Goal: Task Accomplishment & Management: Use online tool/utility

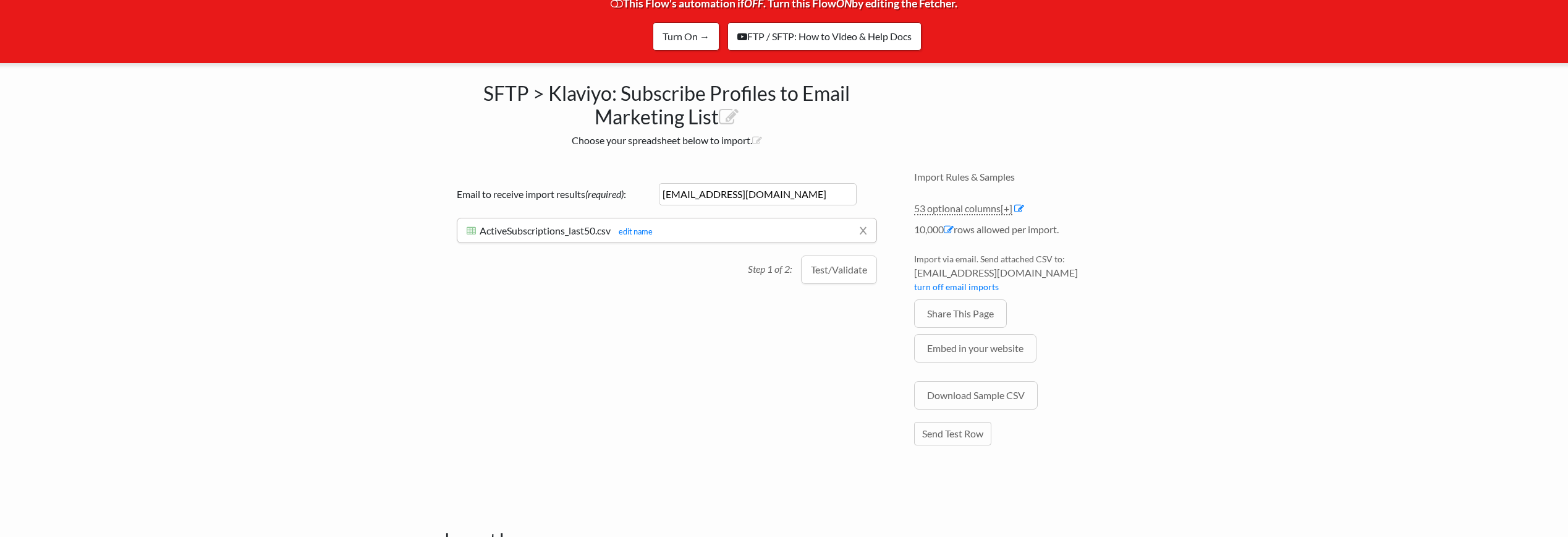
scroll to position [109, 0]
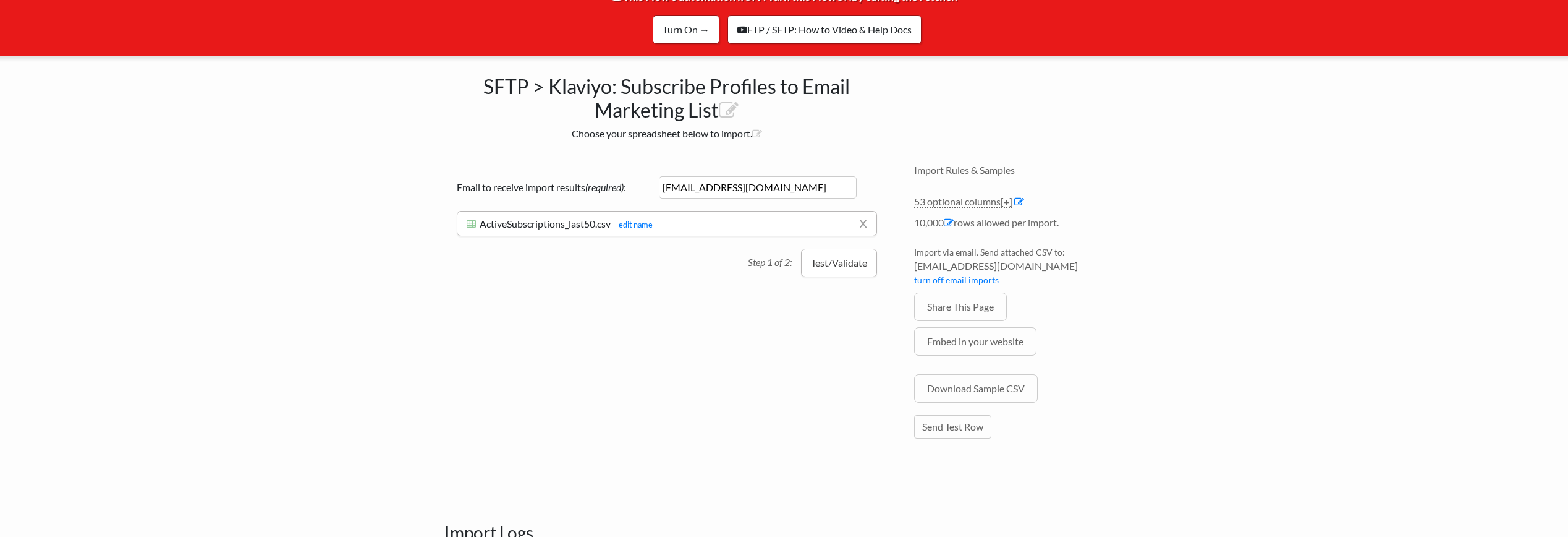
click at [834, 265] on button "Test/Validate" at bounding box center [839, 263] width 76 height 28
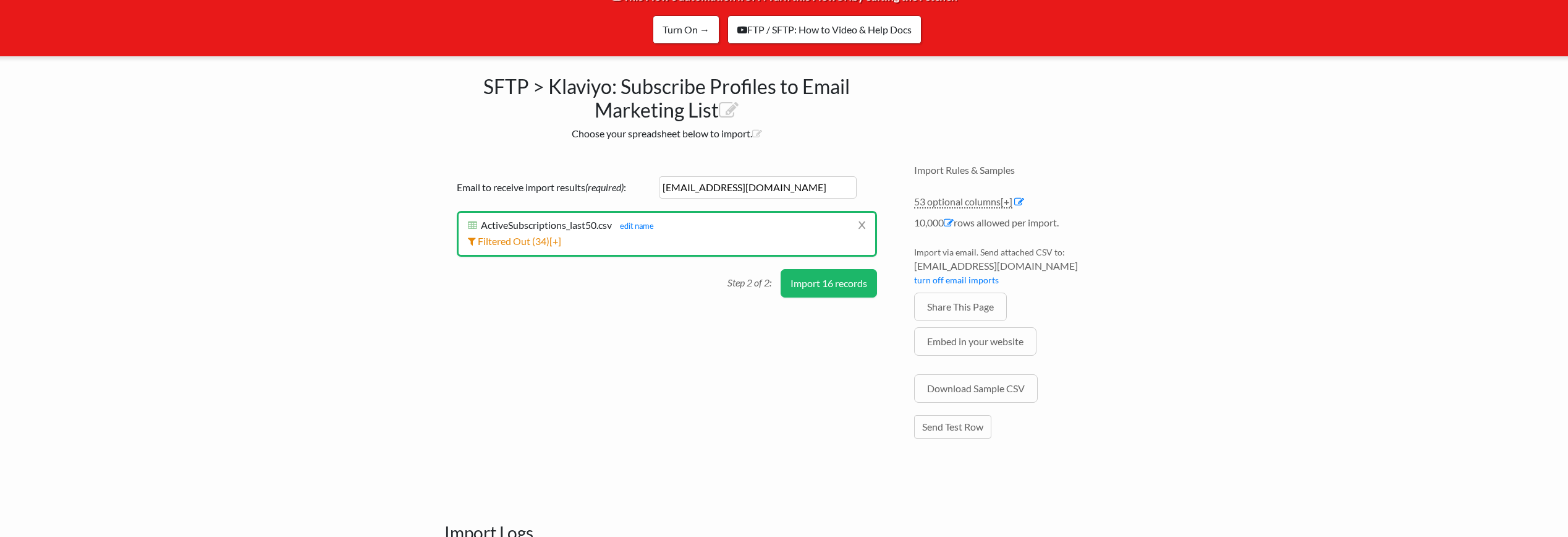
click at [831, 281] on button "Import 16 records" at bounding box center [829, 283] width 96 height 28
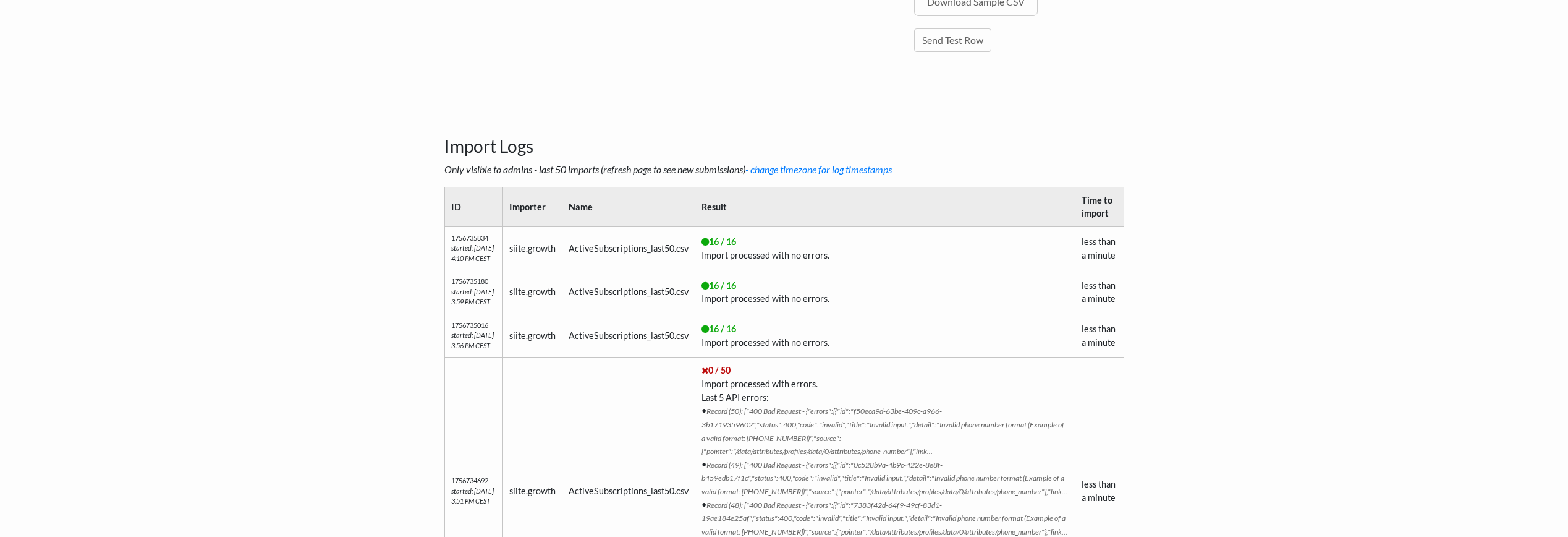
scroll to position [0, 0]
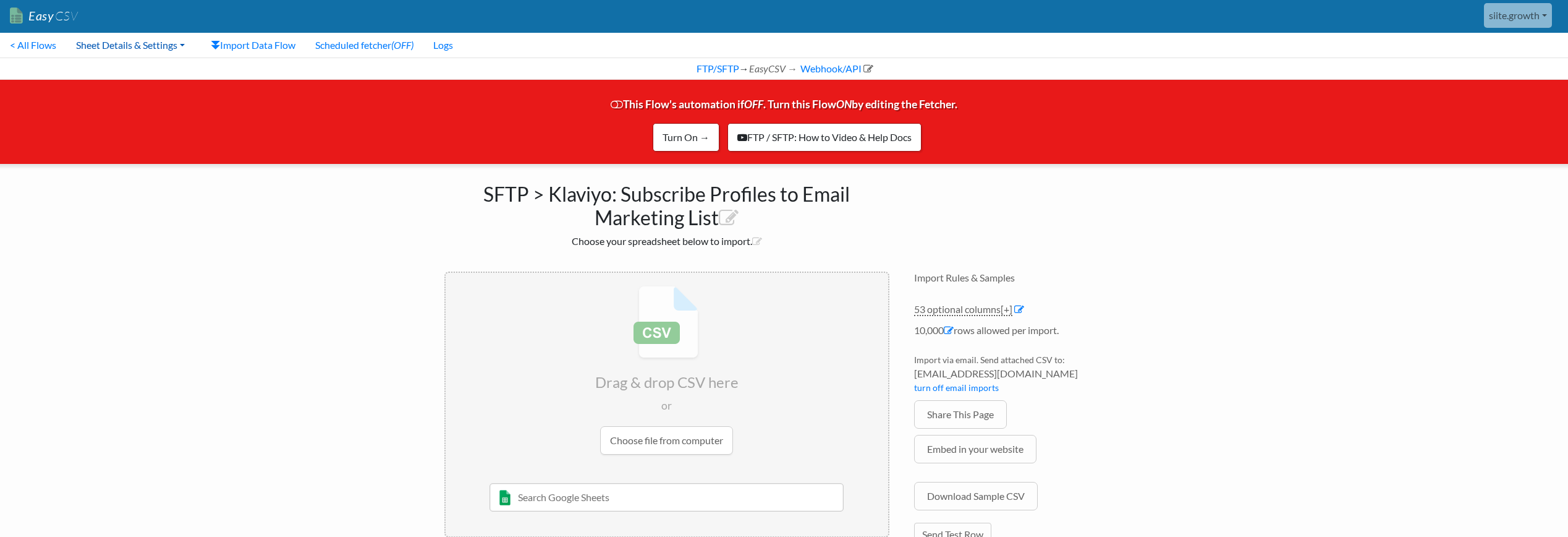
scroll to position [2, 0]
click at [166, 47] on link "Sheet Details & Settings" at bounding box center [131, 44] width 128 height 24
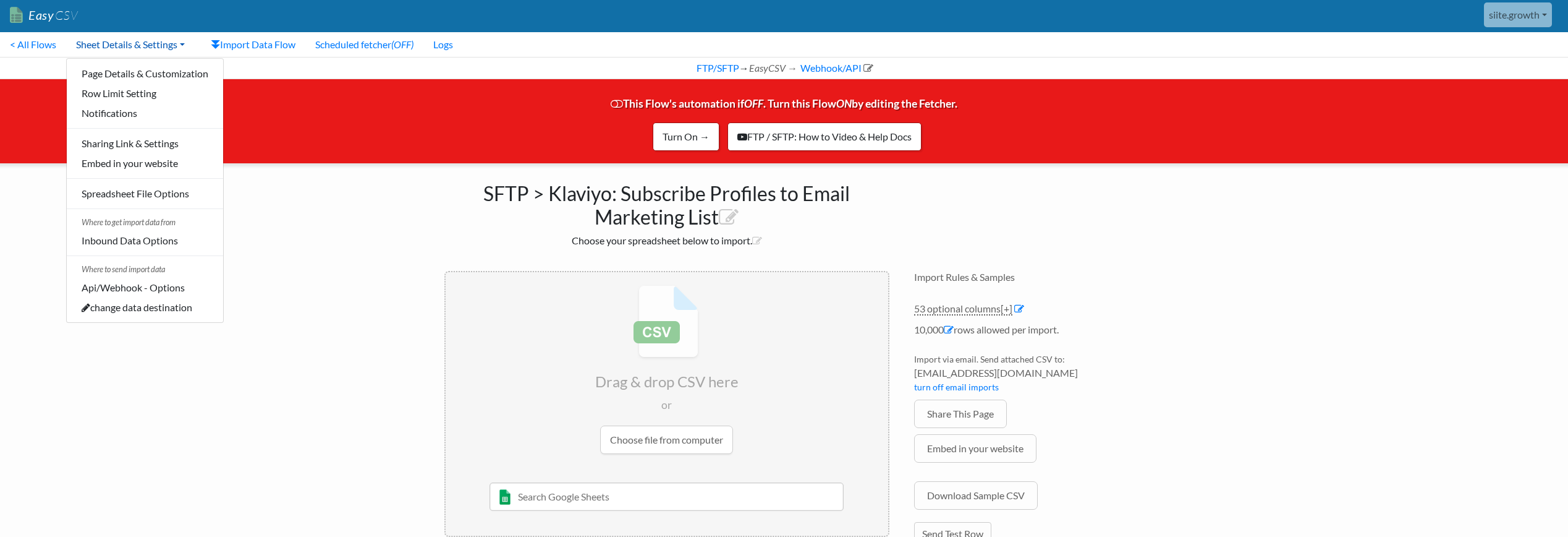
click at [166, 47] on link "Sheet Details & Settings" at bounding box center [131, 44] width 128 height 24
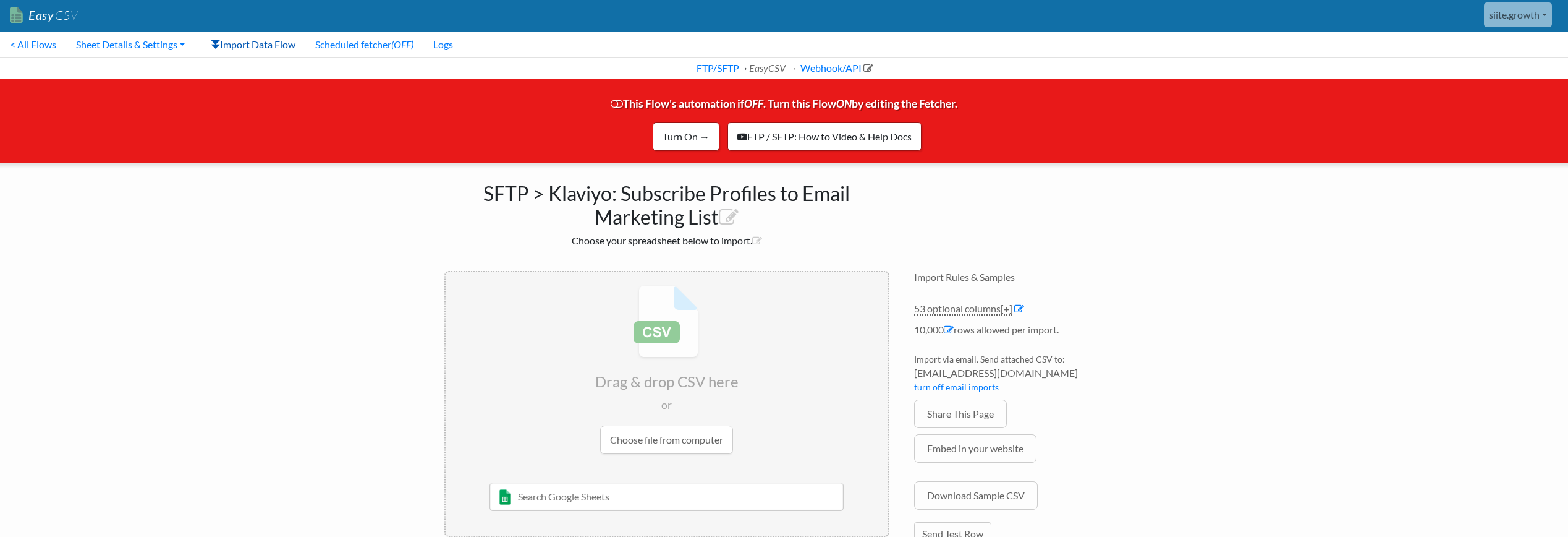
click at [250, 50] on link "Import Data Flow" at bounding box center [253, 44] width 105 height 24
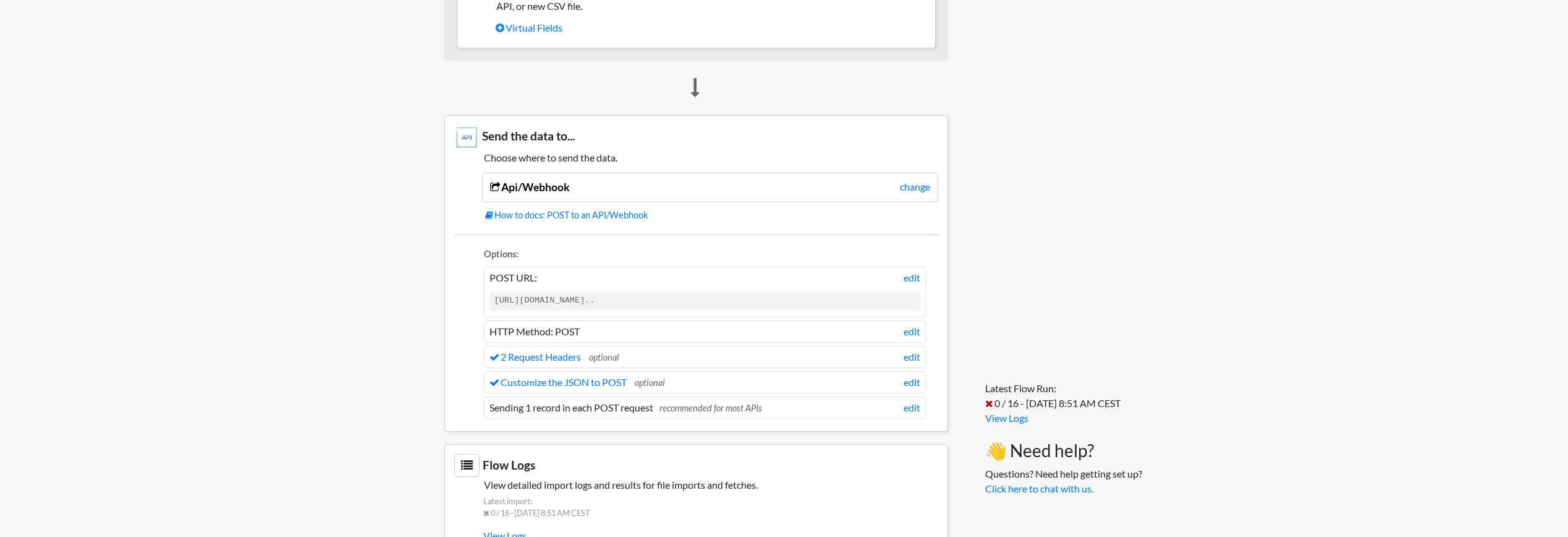
scroll to position [997, 0]
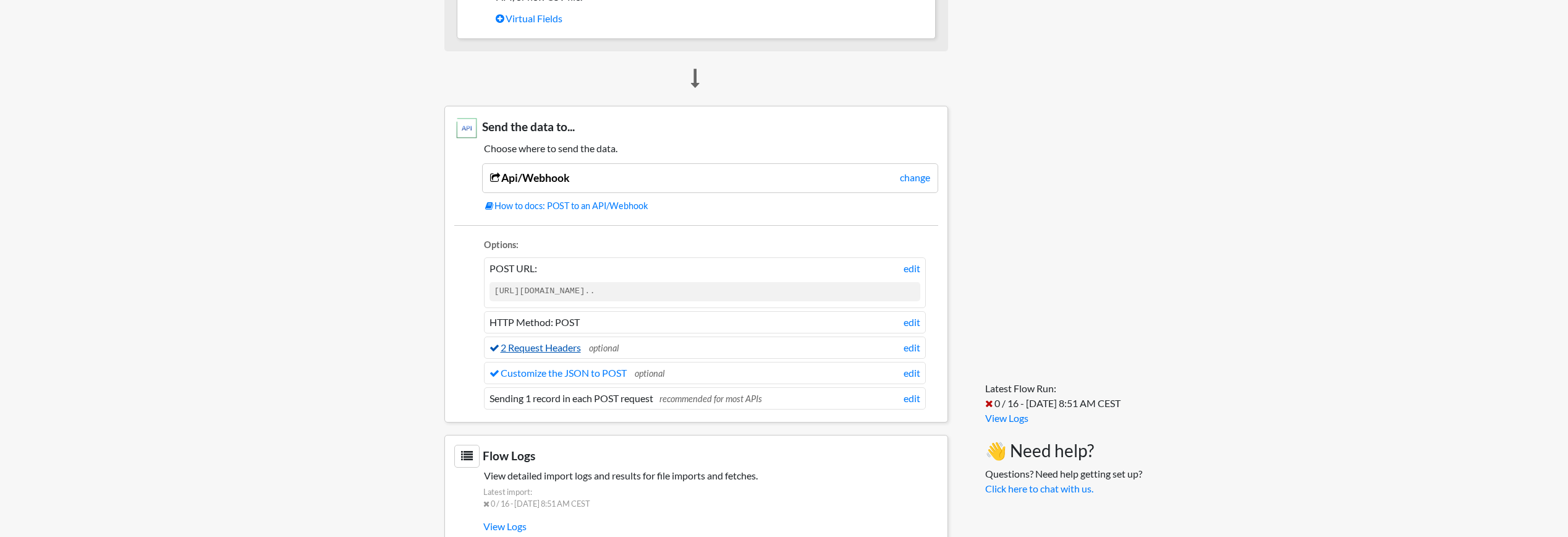
click at [554, 353] on link "2 Request Headers" at bounding box center [535, 347] width 92 height 11
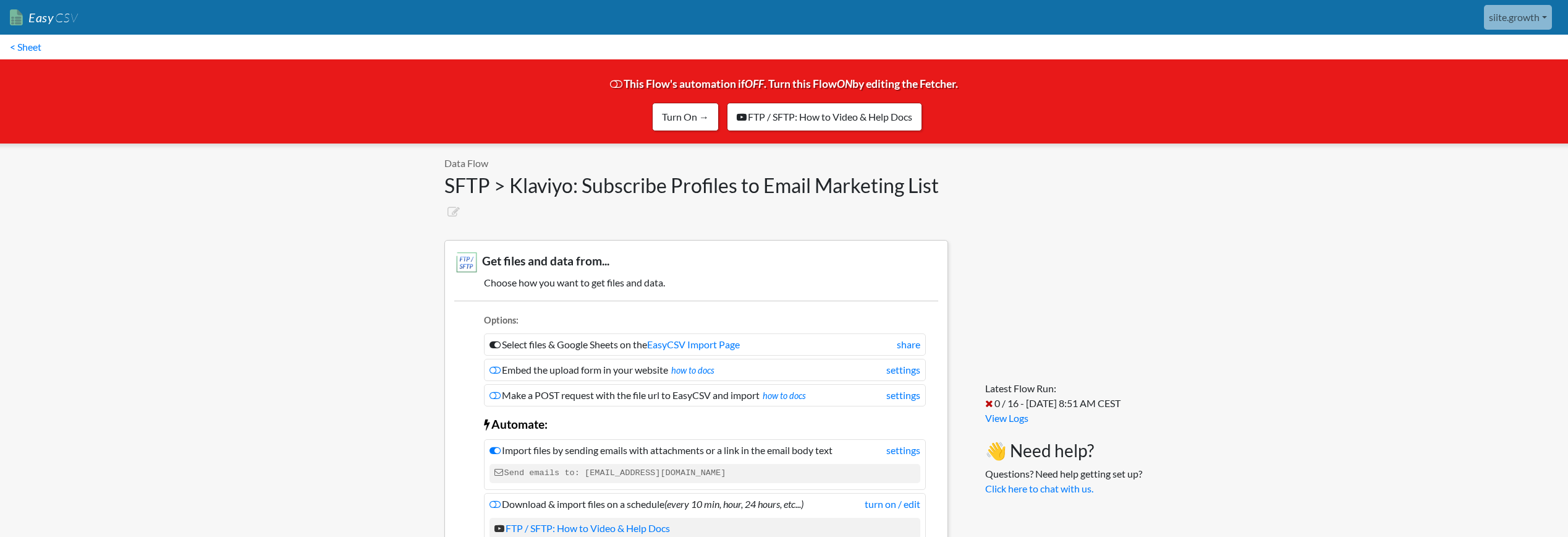
scroll to position [997, 0]
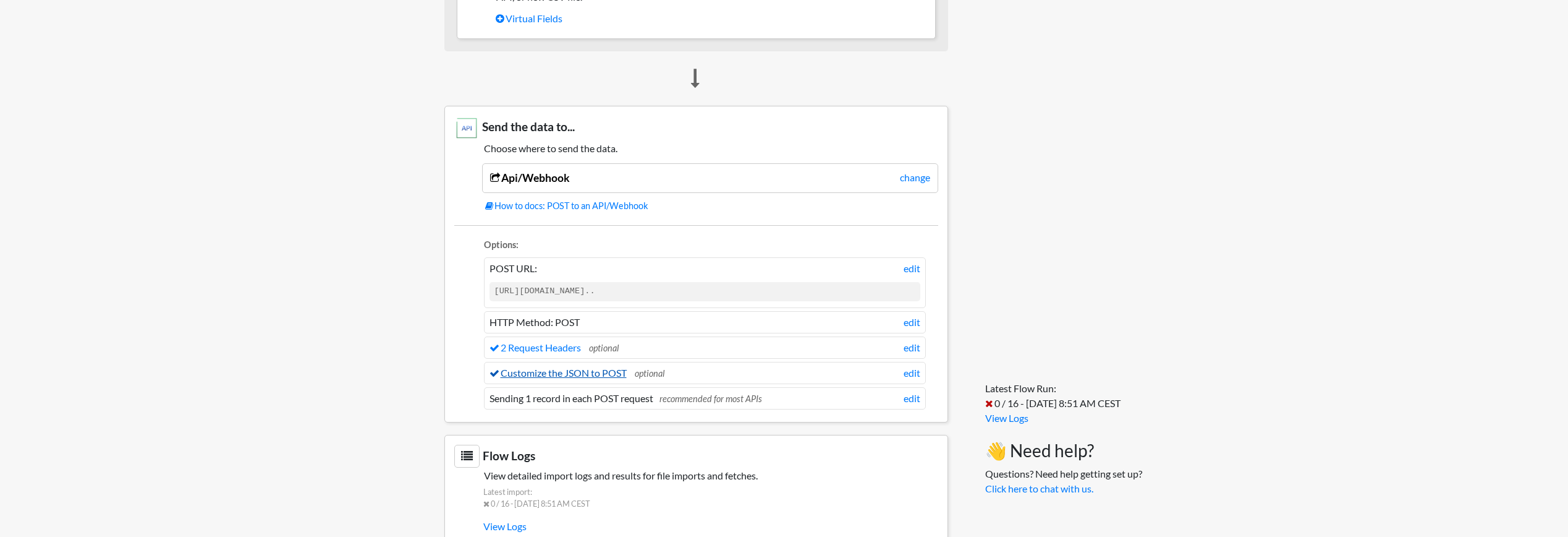
click at [558, 376] on link "Customize the JSON to POST" at bounding box center [558, 372] width 137 height 11
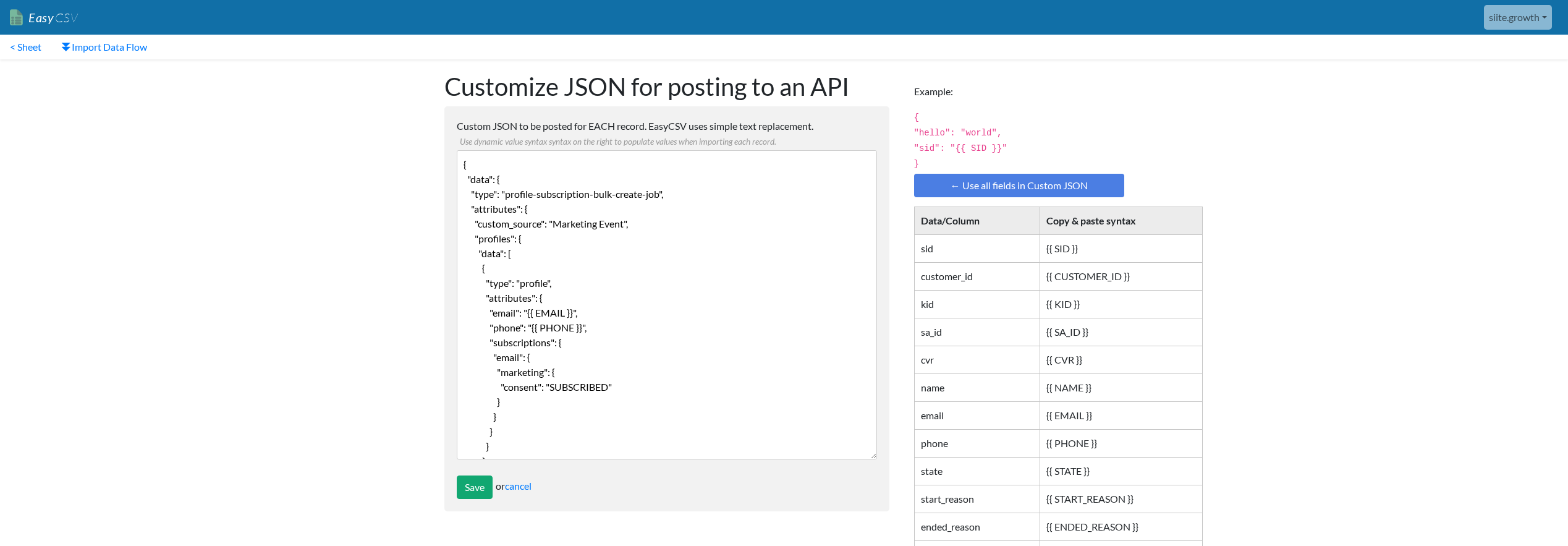
scroll to position [2, 0]
drag, startPoint x: 593, startPoint y: 325, endPoint x: 460, endPoint y: 327, distance: 133.0
click at [460, 327] on textarea "{ "data": { "type": "profile-subscription-bulk-create-job", "attributes": { "cu…" at bounding box center [666, 305] width 421 height 309
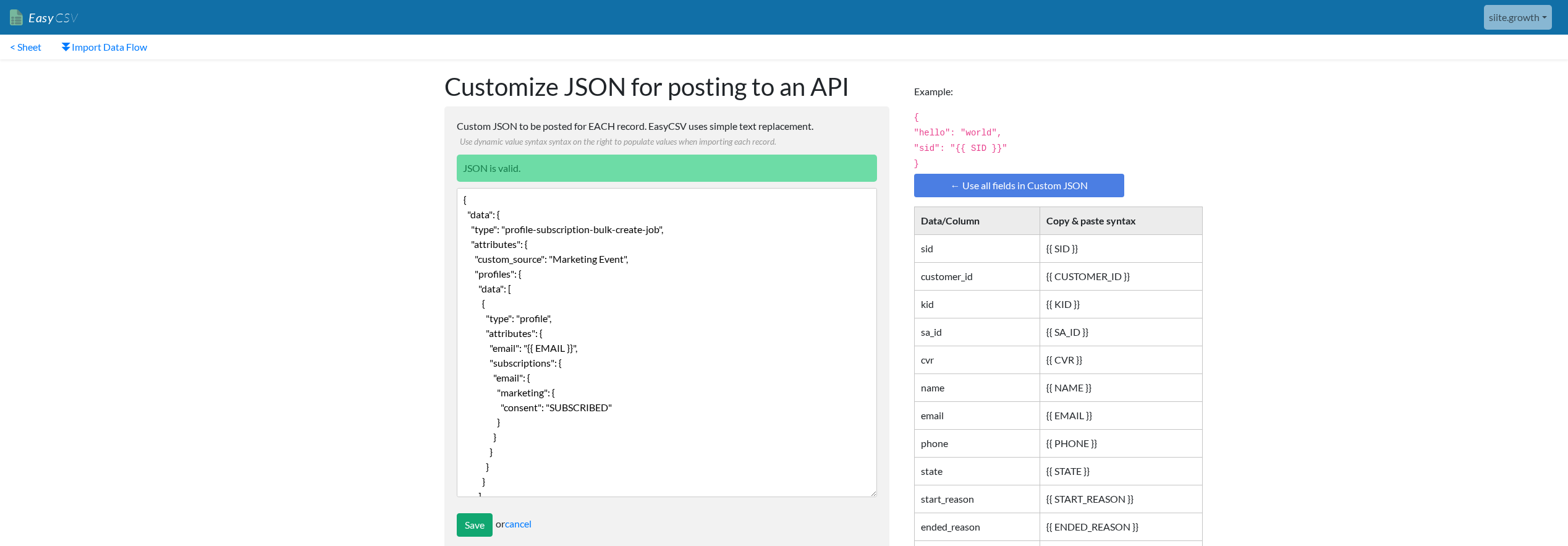
type textarea "{ "data": { "type": "profile-subscription-bulk-create-job", "attributes": { "cu…"
click at [481, 538] on form "Custom JSON to be posted for EACH record. EasyCSV uses simple text replacement.…" at bounding box center [666, 328] width 445 height 443
click at [481, 528] on input "Save" at bounding box center [474, 525] width 36 height 24
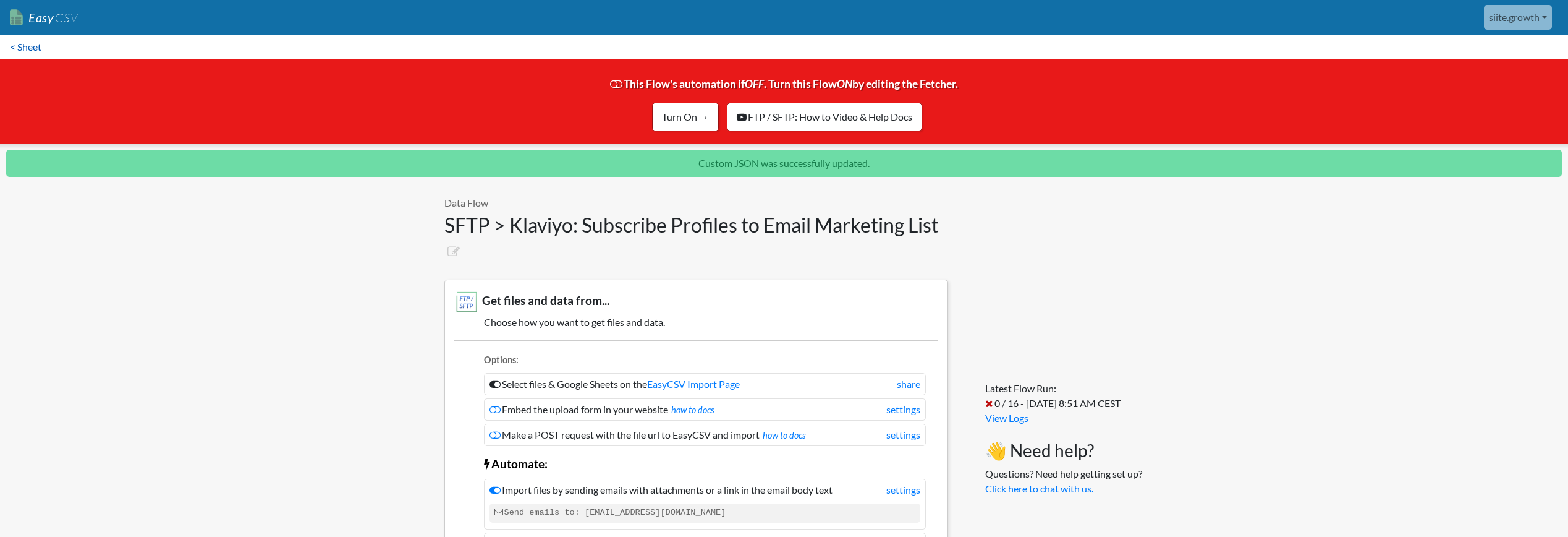
click at [30, 50] on link "< Sheet" at bounding box center [25, 47] width 51 height 24
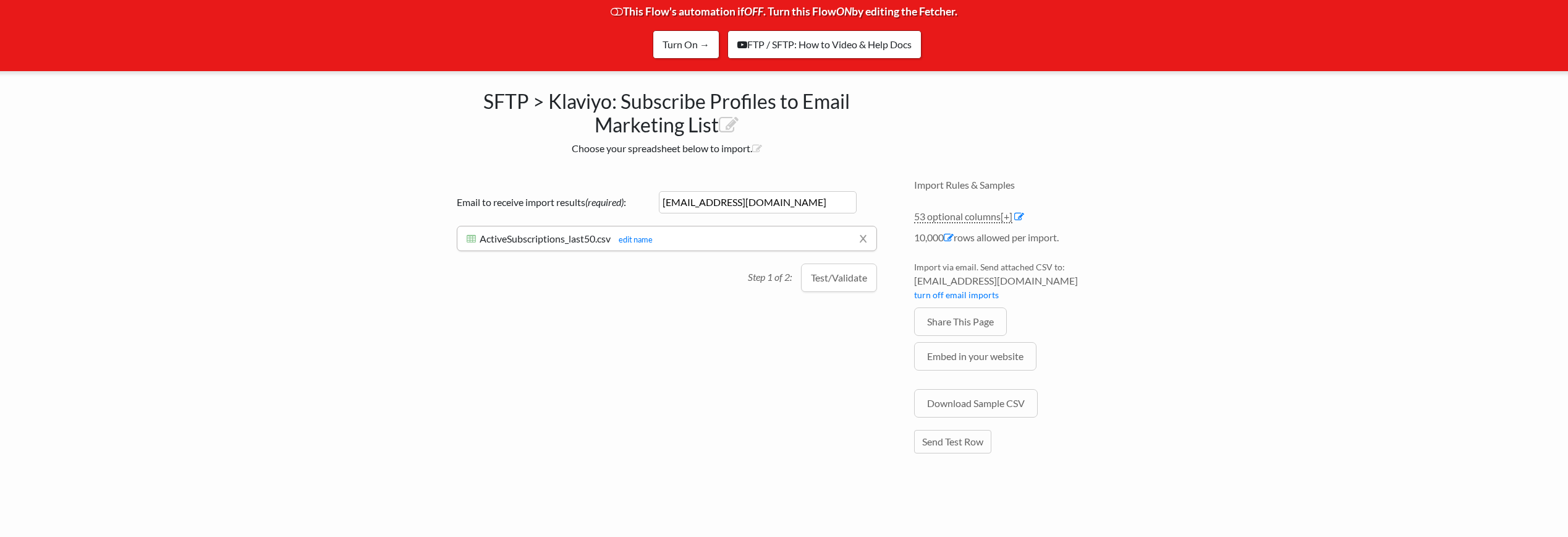
scroll to position [102, 0]
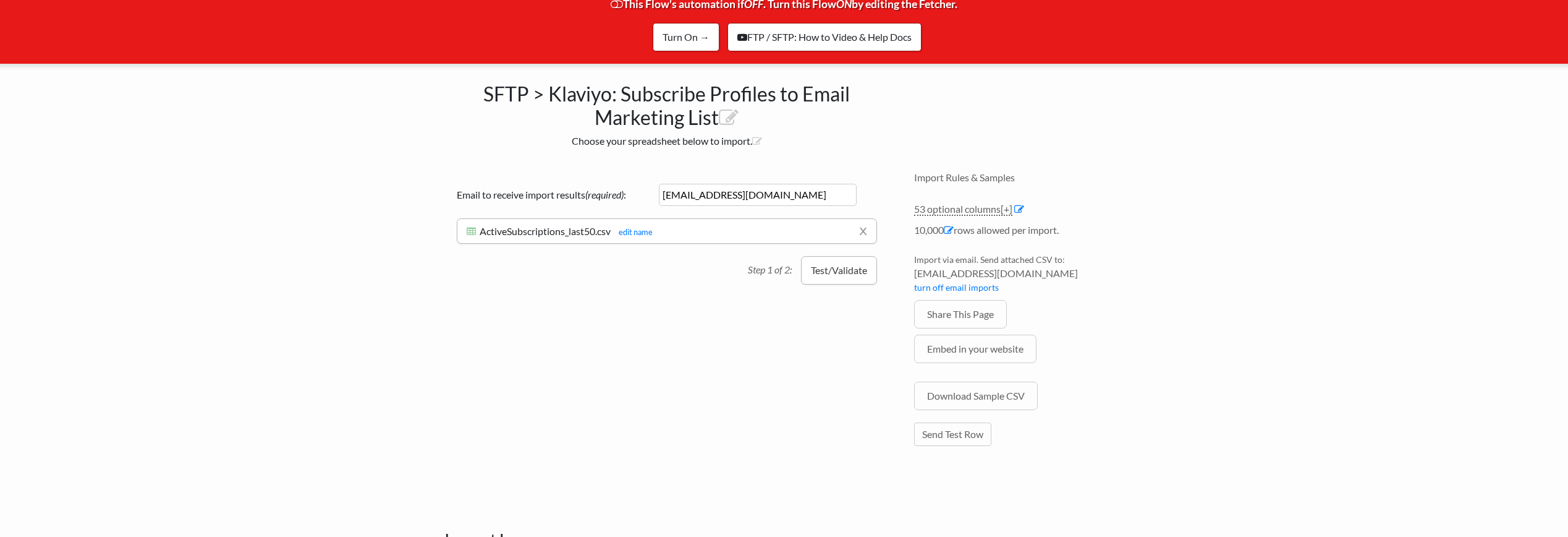
click at [851, 273] on button "Test/Validate" at bounding box center [839, 270] width 76 height 28
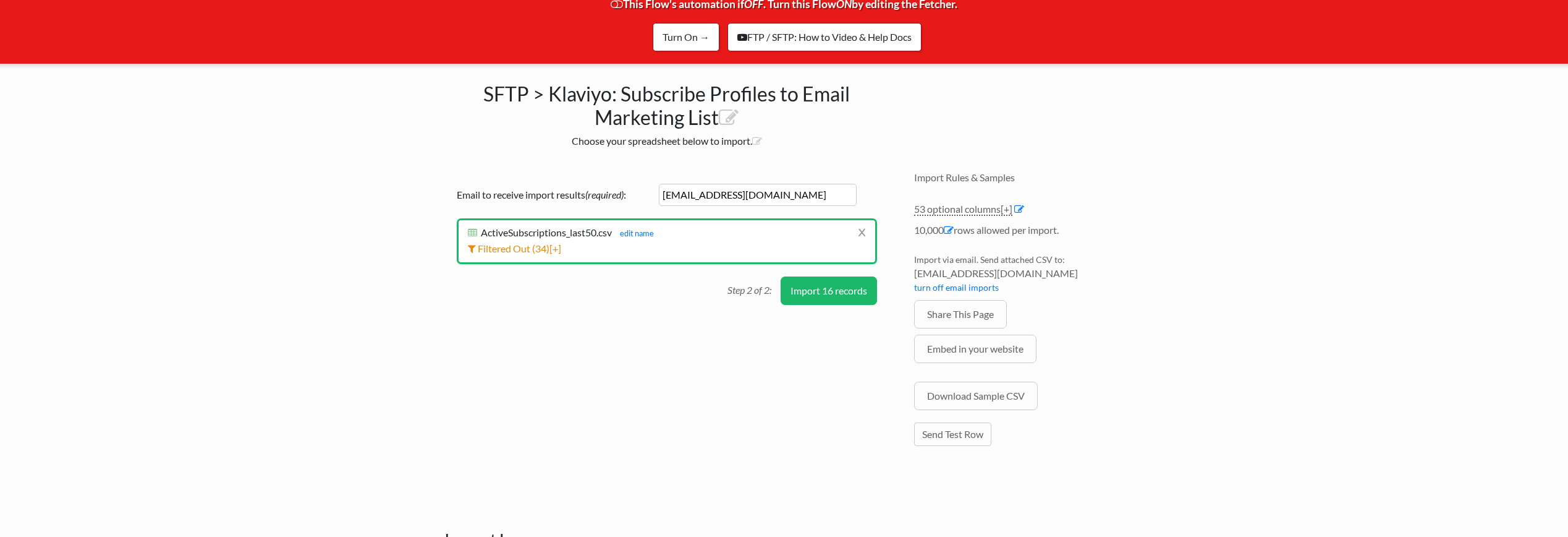
click at [854, 298] on button "Import 16 records" at bounding box center [829, 290] width 96 height 28
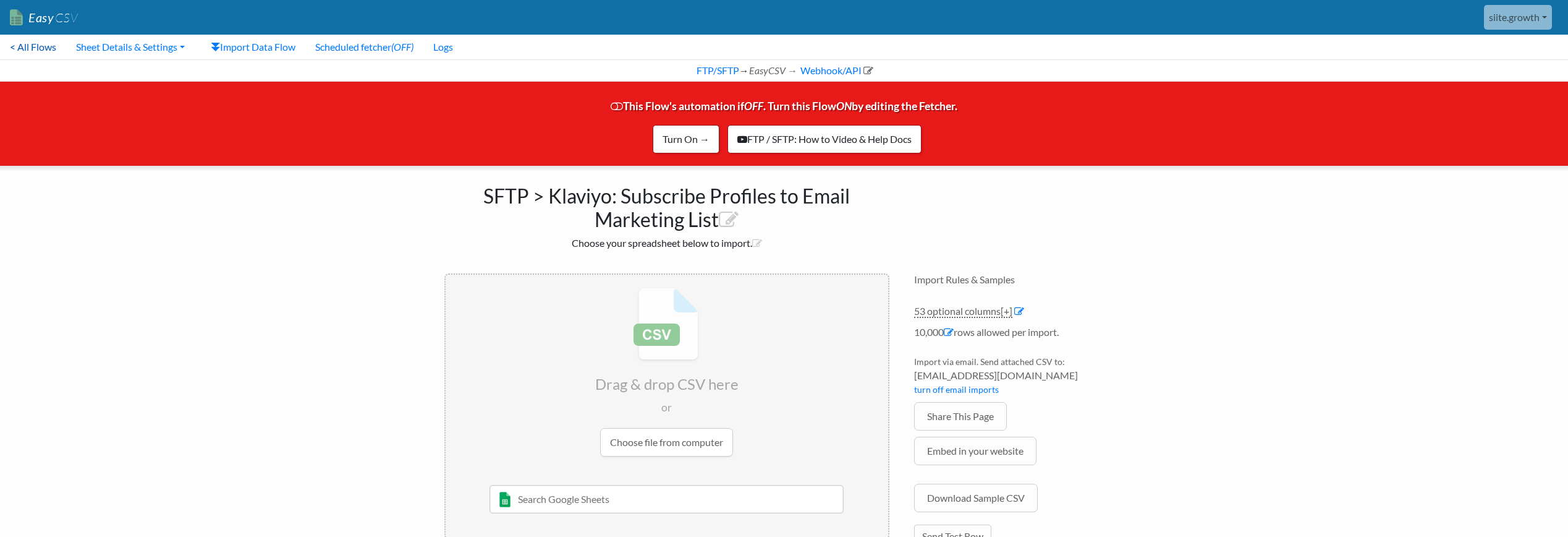
click at [48, 48] on link "< All Flows" at bounding box center [33, 47] width 66 height 24
click at [177, 48] on link "Sheet Details & Settings" at bounding box center [131, 47] width 128 height 24
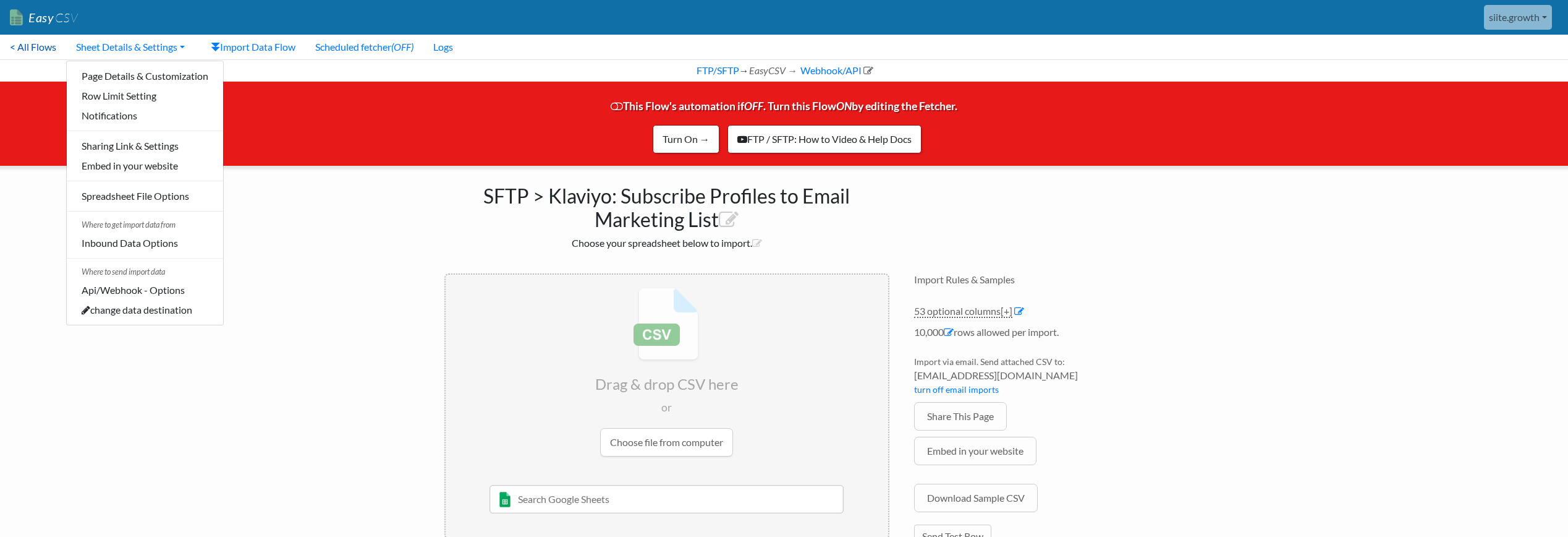
click at [27, 47] on link "< All Flows" at bounding box center [33, 47] width 66 height 24
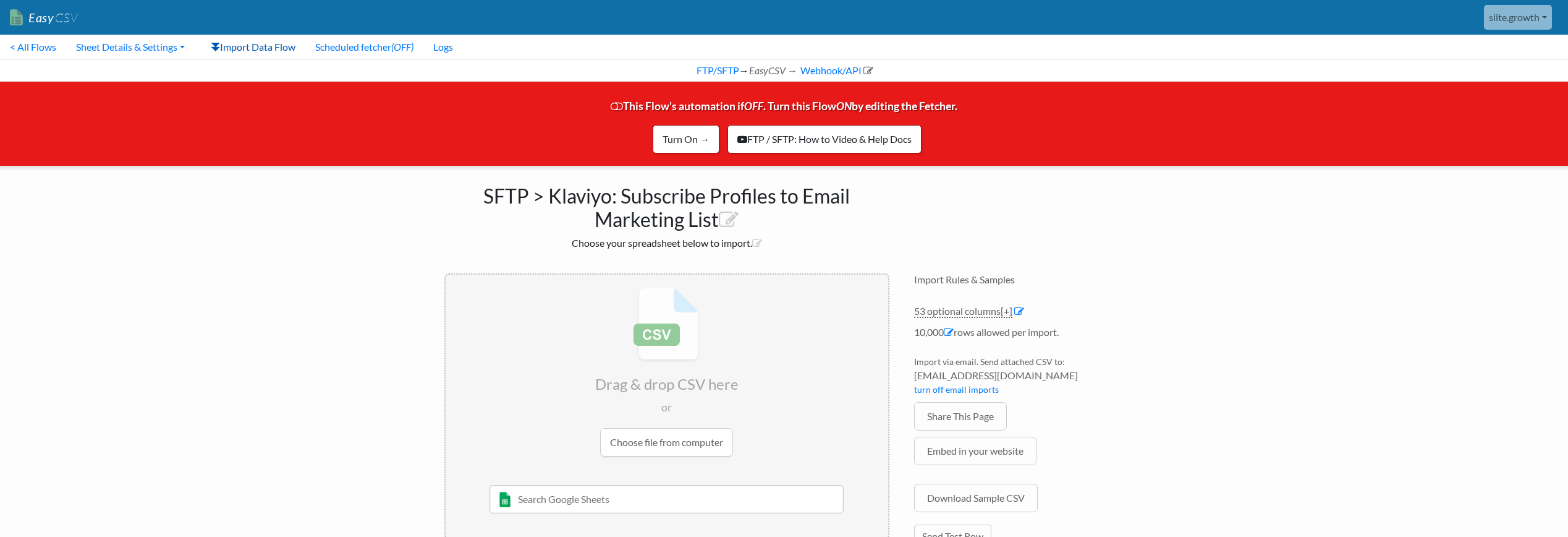
click at [241, 47] on link "Import Data Flow" at bounding box center [253, 47] width 105 height 24
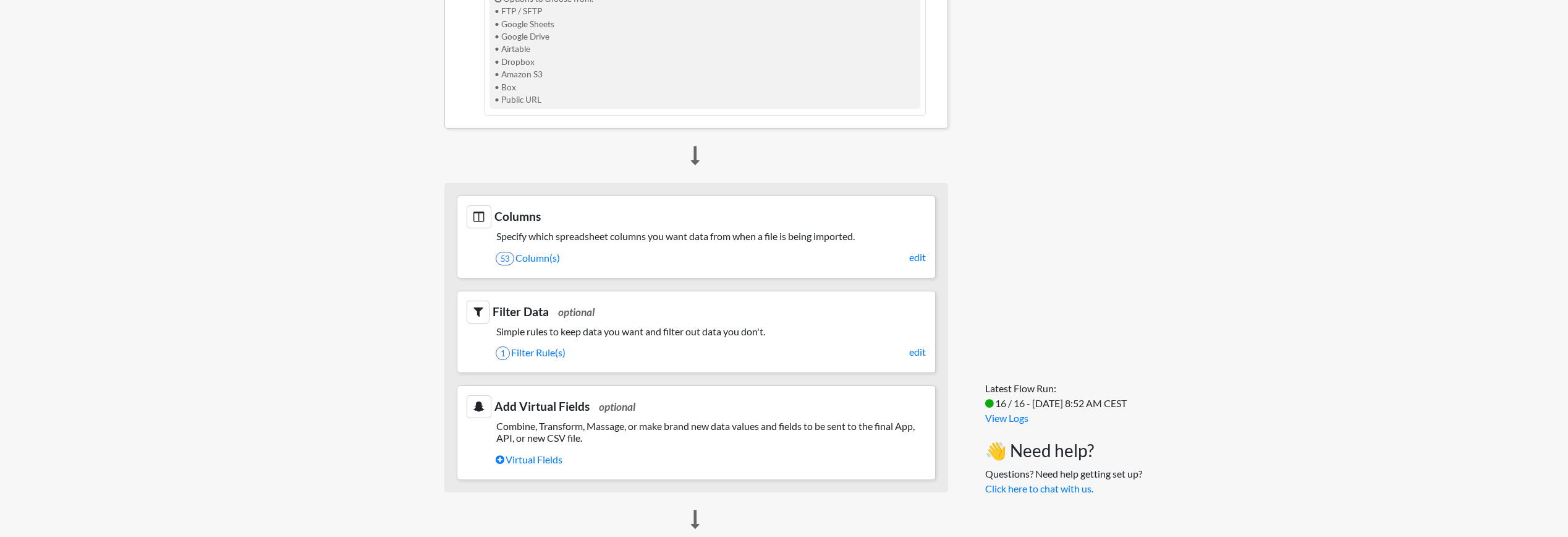
scroll to position [562, 0]
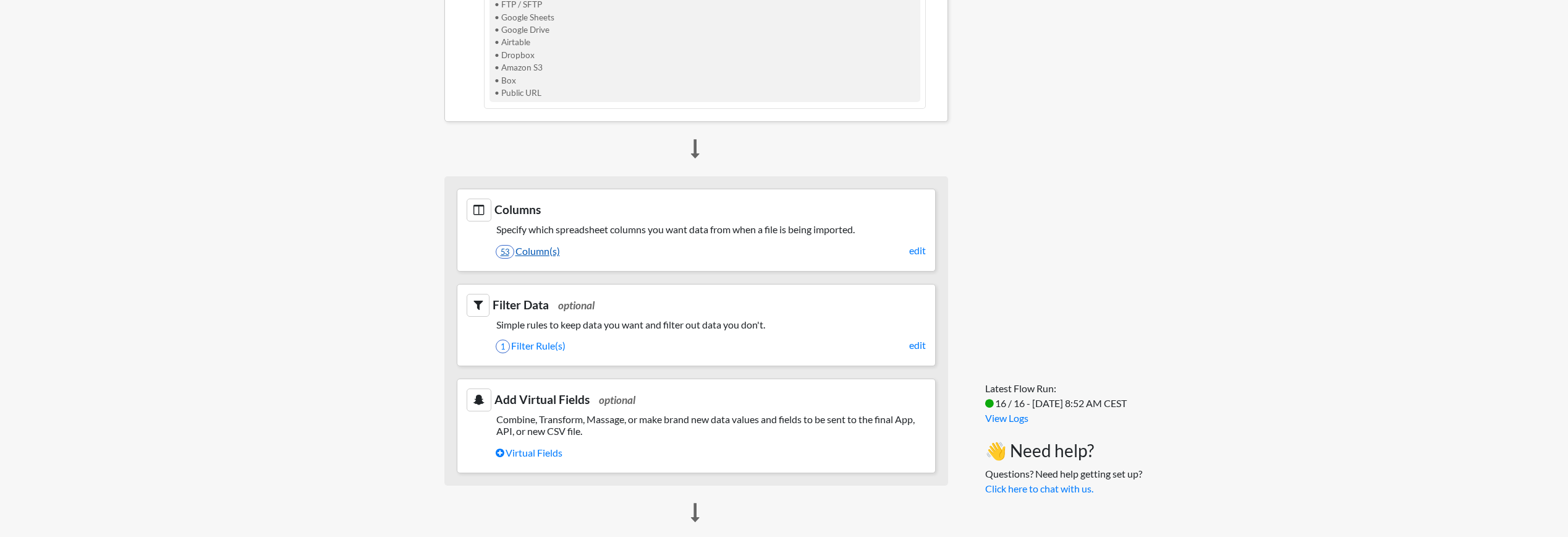
click at [538, 250] on link "53 Column(s)" at bounding box center [711, 251] width 431 height 21
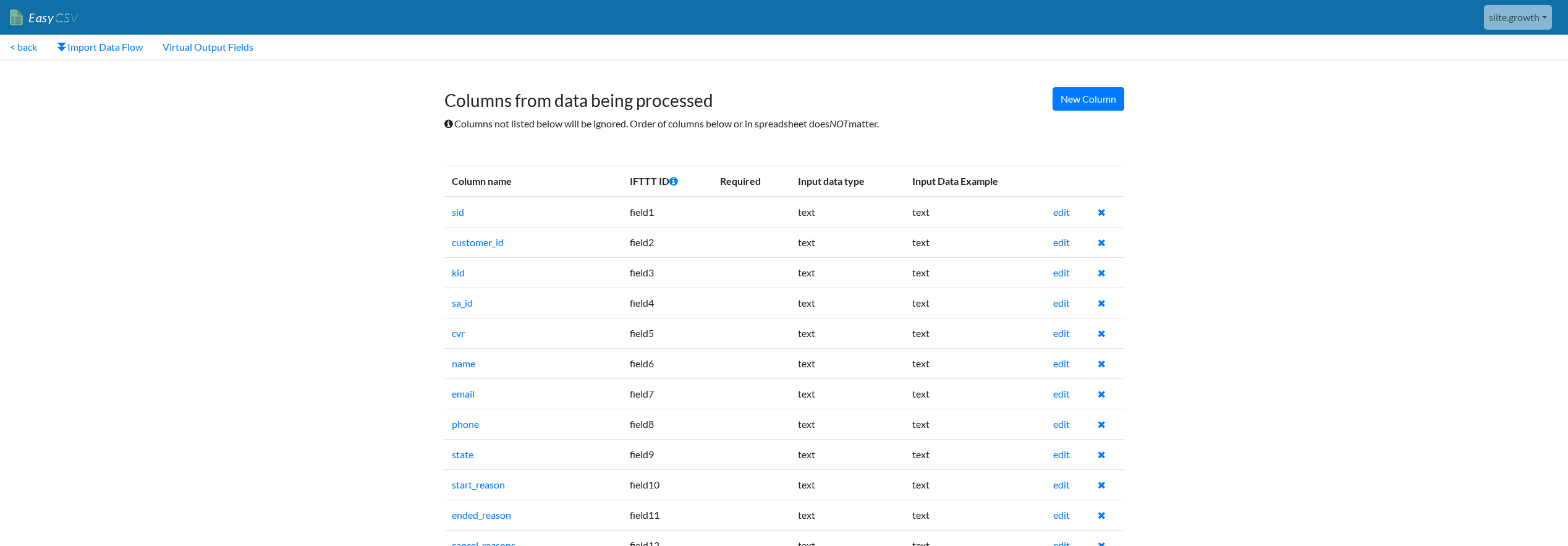
drag, startPoint x: 0, startPoint y: 0, endPoint x: 538, endPoint y: 250, distance: 593.2
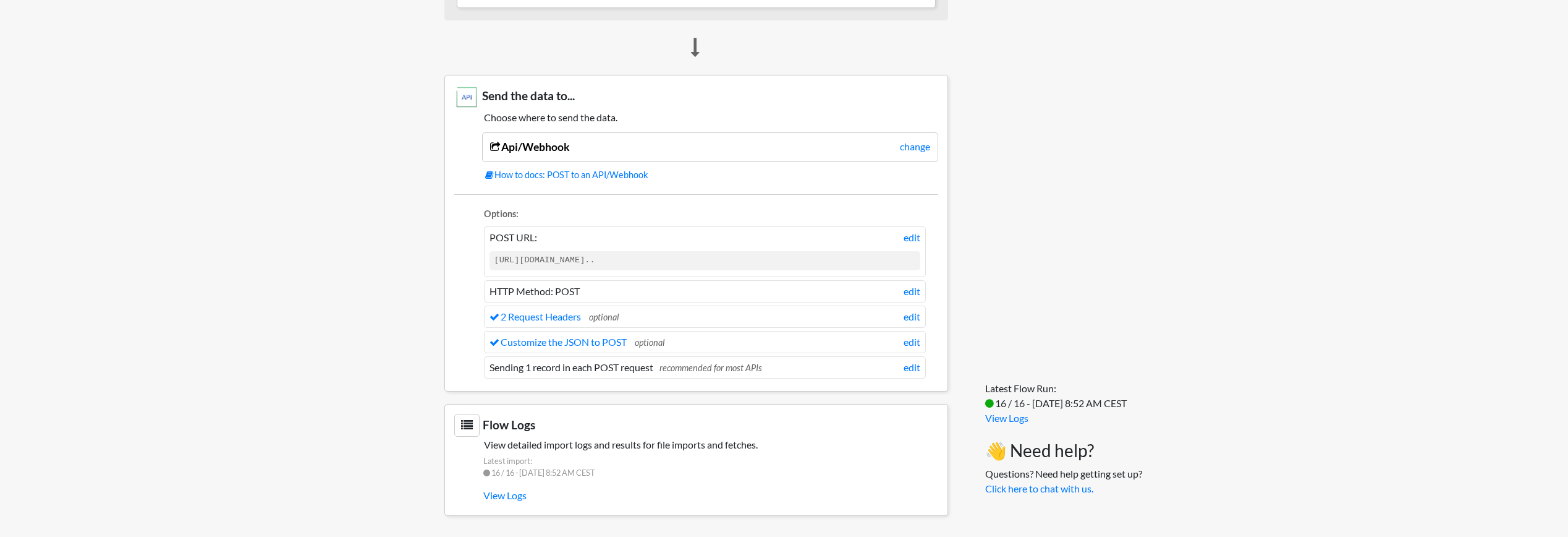
scroll to position [1029, 0]
click at [586, 338] on link "Customize the JSON to POST" at bounding box center [558, 340] width 137 height 11
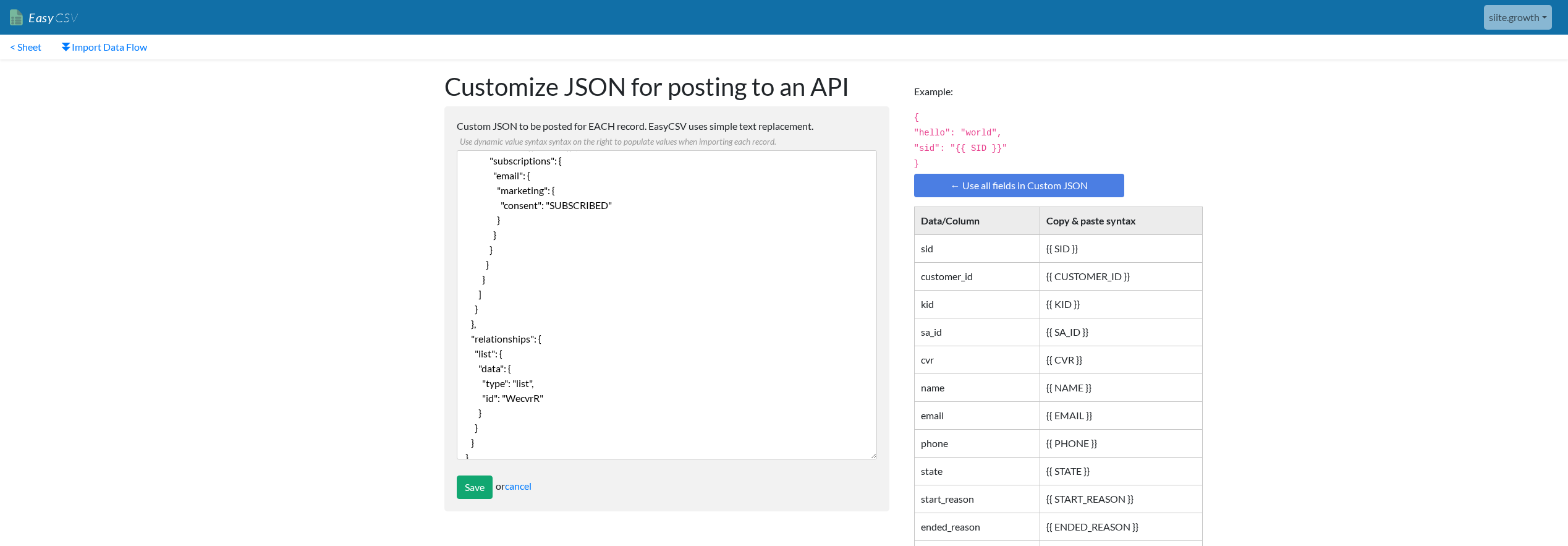
scroll to position [194, 0]
click at [531, 373] on textarea "{ "data": { "type": "profile-subscription-bulk-create-job", "attributes": { "cu…" at bounding box center [666, 305] width 421 height 309
click at [985, 244] on td "sid" at bounding box center [977, 249] width 125 height 27
click at [29, 47] on link "< Sheet" at bounding box center [25, 47] width 51 height 24
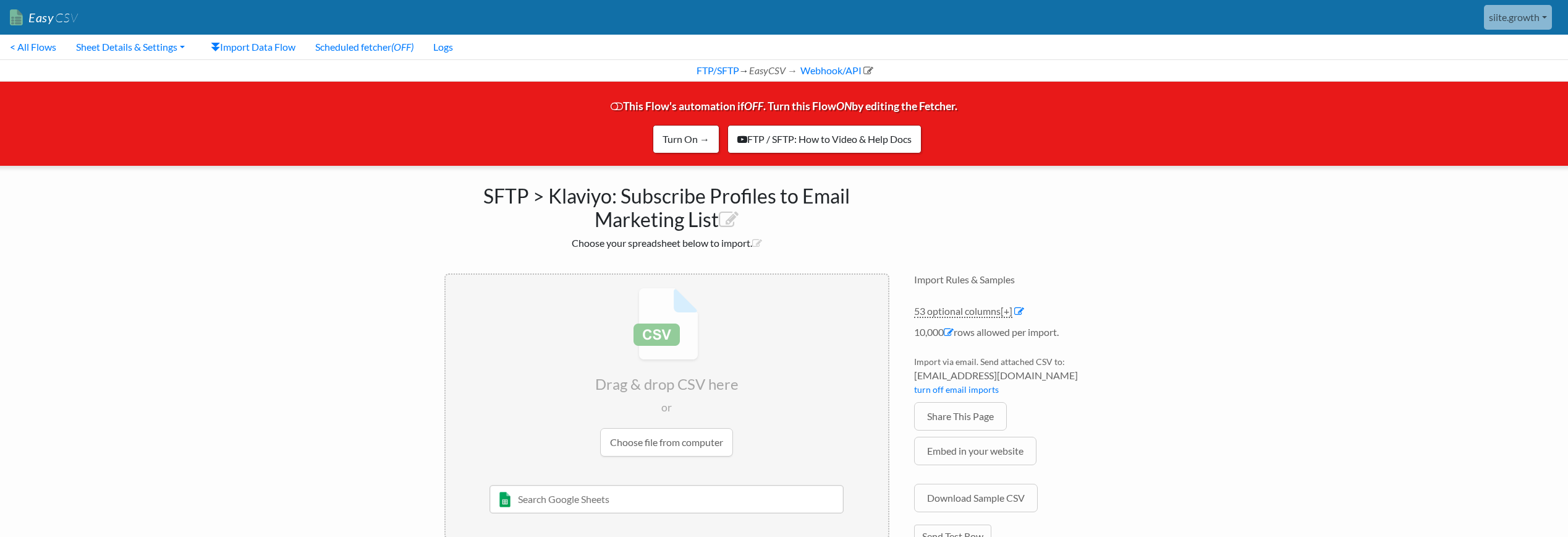
click at [44, 18] on link "Easy CSV" at bounding box center [44, 17] width 68 height 25
